Goal: Information Seeking & Learning: Learn about a topic

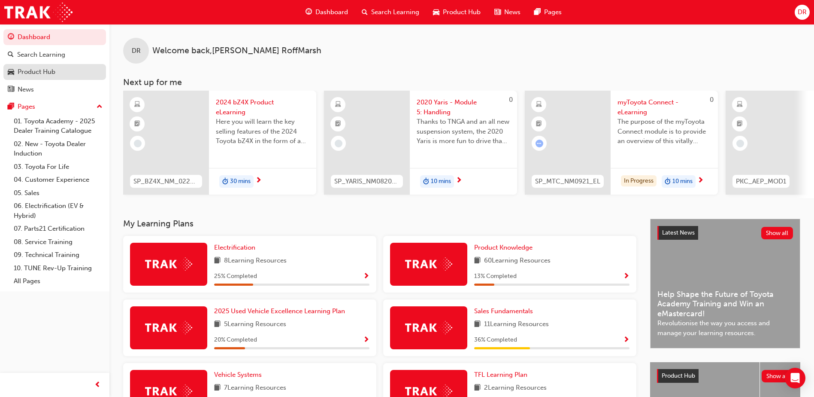
click at [45, 70] on div "Product Hub" at bounding box center [37, 72] width 38 height 10
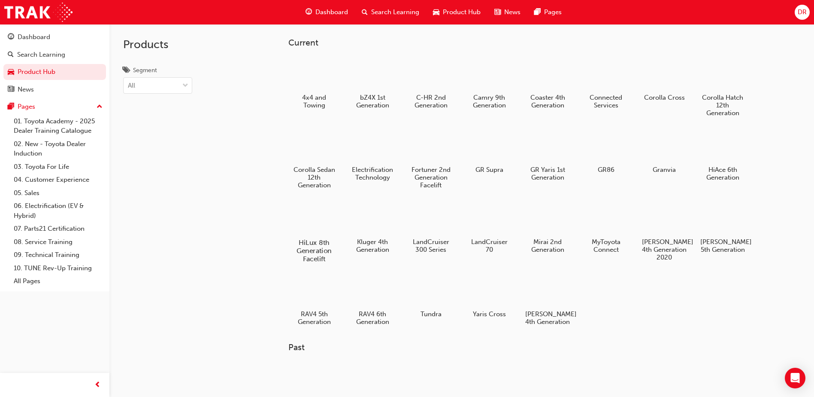
click at [310, 223] on div at bounding box center [315, 217] width 48 height 34
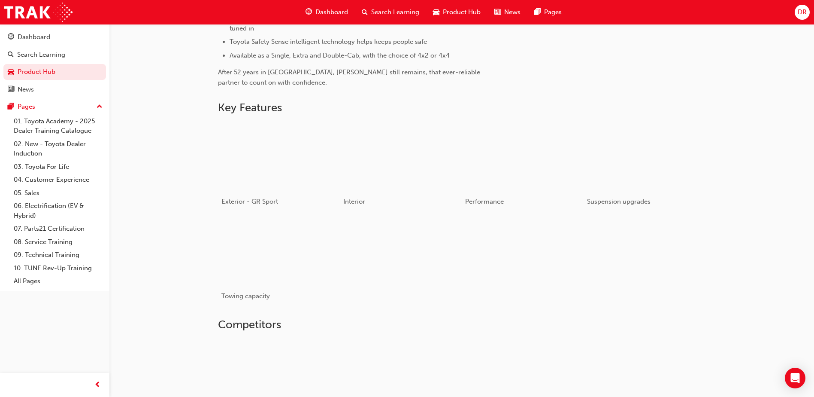
scroll to position [386, 0]
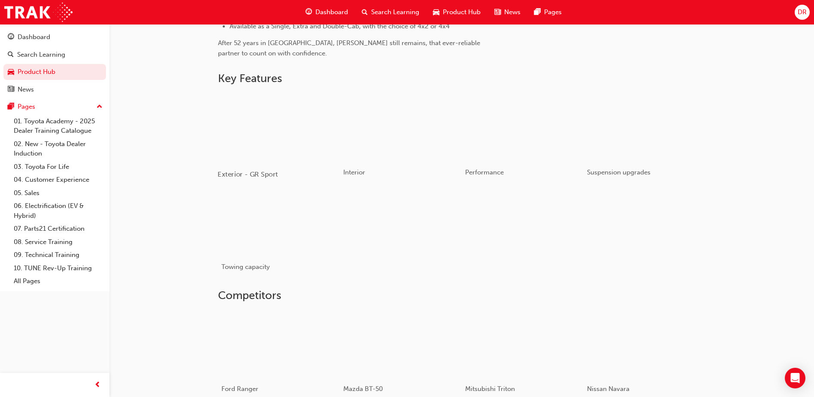
click at [281, 136] on div "button" at bounding box center [279, 127] width 122 height 69
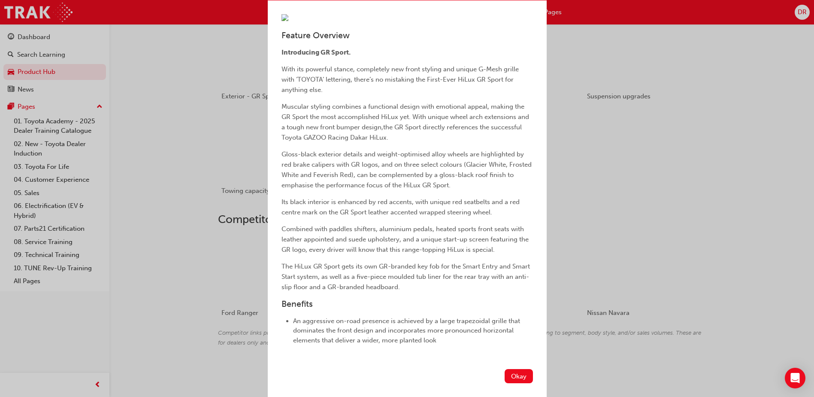
scroll to position [167, 0]
drag, startPoint x: 505, startPoint y: 376, endPoint x: 494, endPoint y: 355, distance: 23.1
click at [505, 376] on button "Okay" at bounding box center [519, 376] width 28 height 14
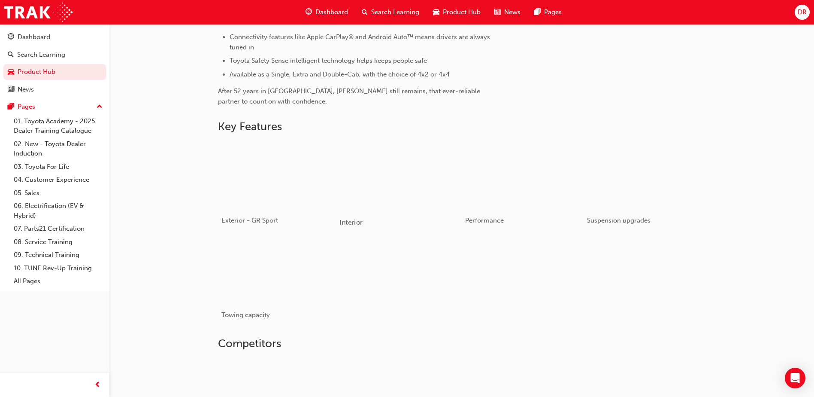
scroll to position [334, 0]
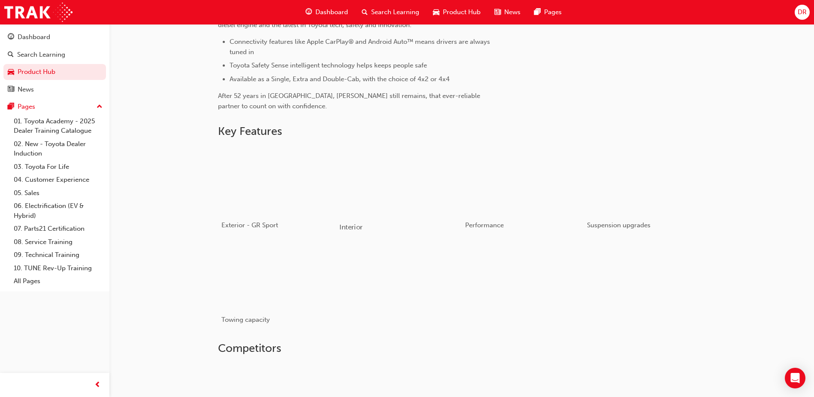
click at [406, 183] on div "button" at bounding box center [401, 180] width 122 height 69
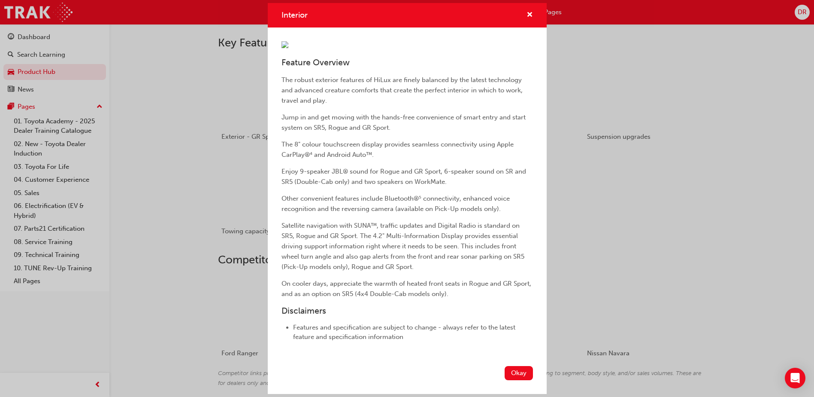
scroll to position [462, 0]
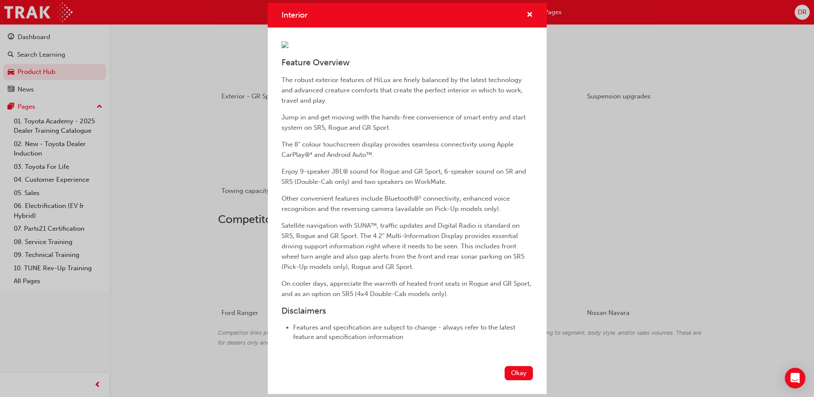
click at [510, 378] on button "Okay" at bounding box center [519, 373] width 28 height 14
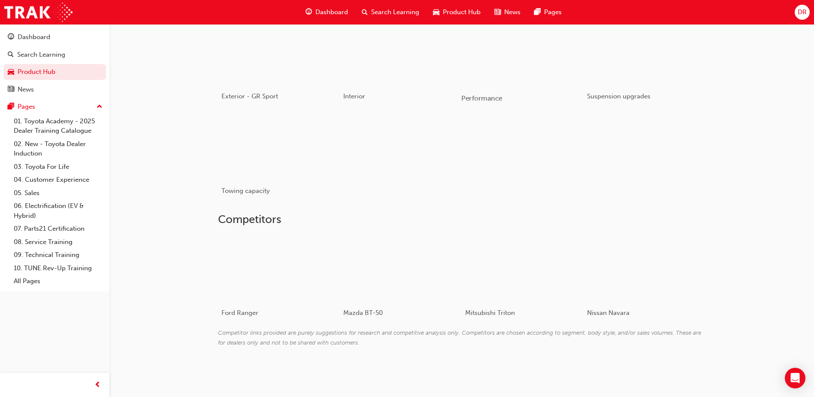
click at [498, 73] on div "button" at bounding box center [522, 51] width 122 height 69
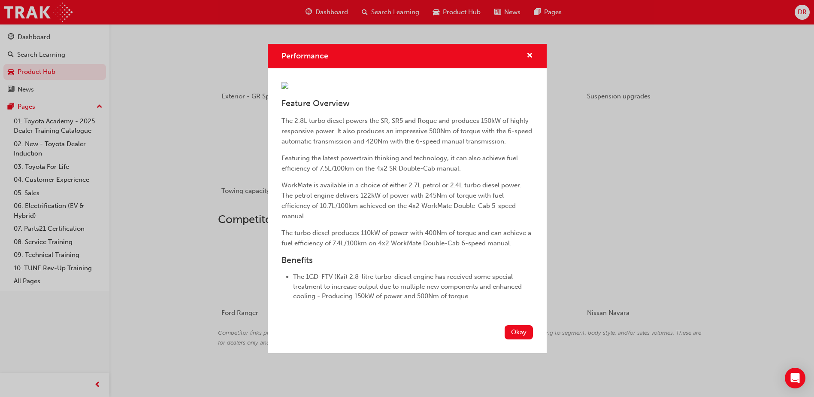
scroll to position [59, 0]
click at [514, 339] on button "Okay" at bounding box center [519, 332] width 28 height 14
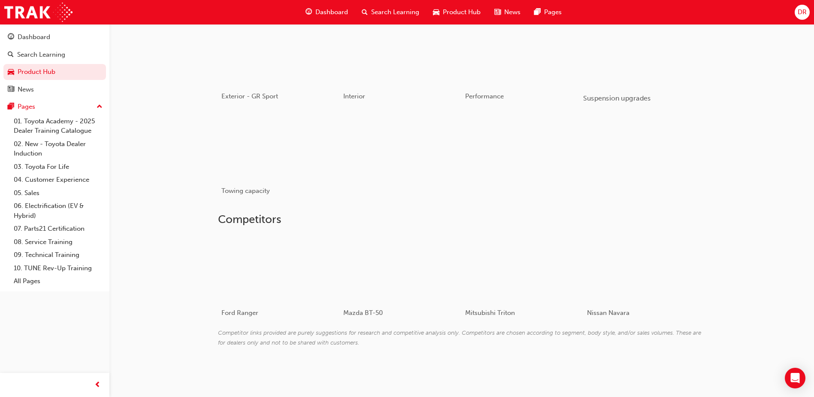
click at [650, 76] on div "button" at bounding box center [644, 51] width 122 height 69
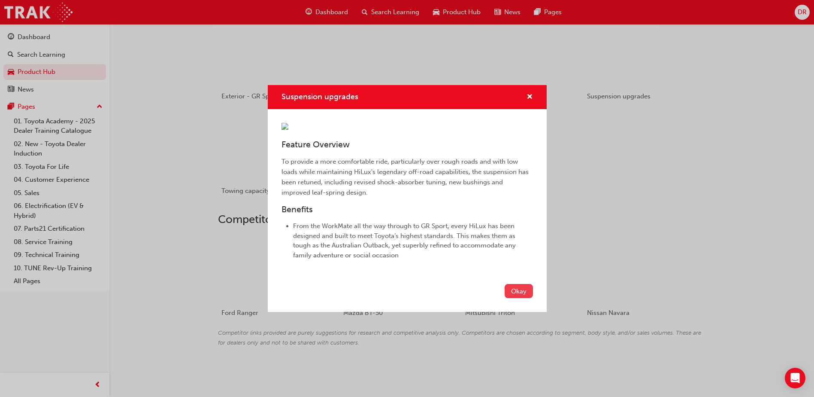
click at [523, 298] on button "Okay" at bounding box center [519, 291] width 28 height 14
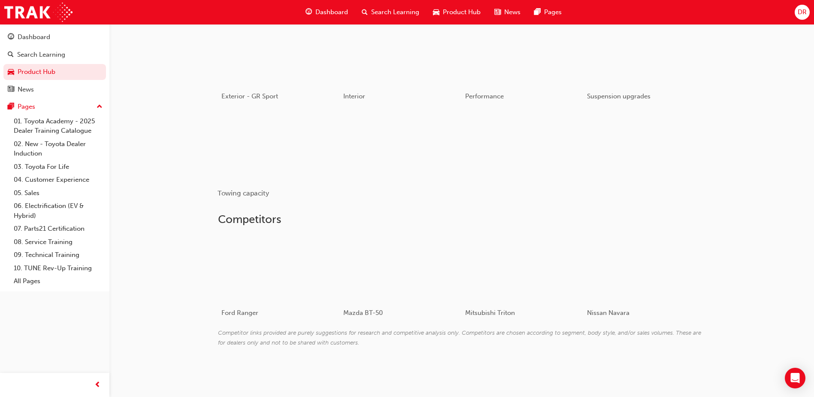
click at [318, 163] on div "button" at bounding box center [279, 146] width 122 height 69
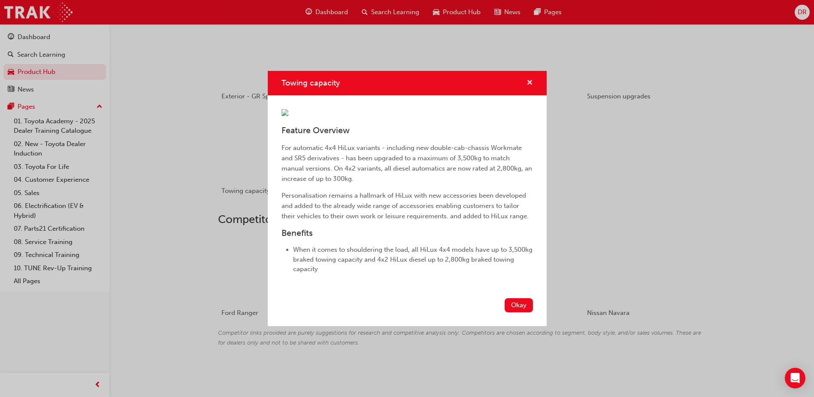
click at [529, 79] on span "cross-icon" at bounding box center [530, 83] width 6 height 8
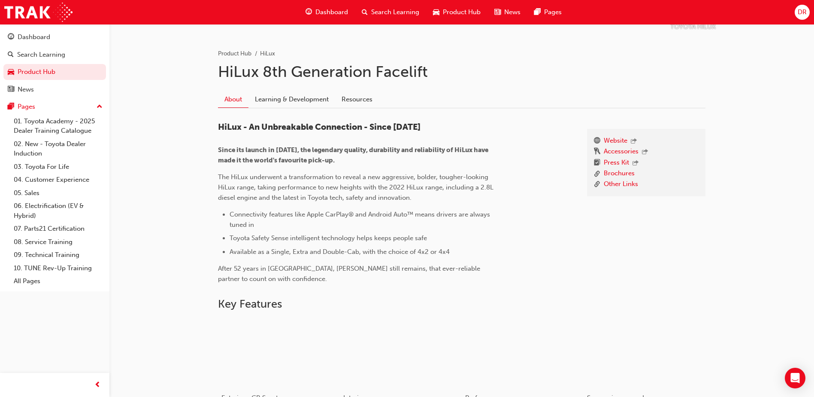
scroll to position [162, 0]
